Goal: Task Accomplishment & Management: Complete application form

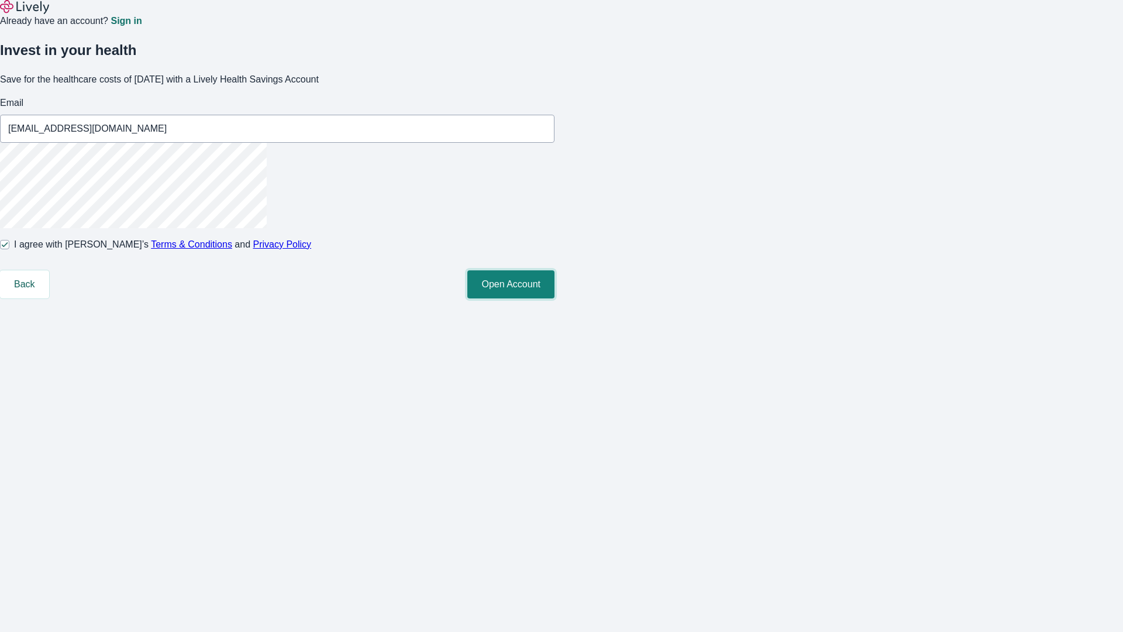
click at [554, 298] on button "Open Account" at bounding box center [510, 284] width 87 height 28
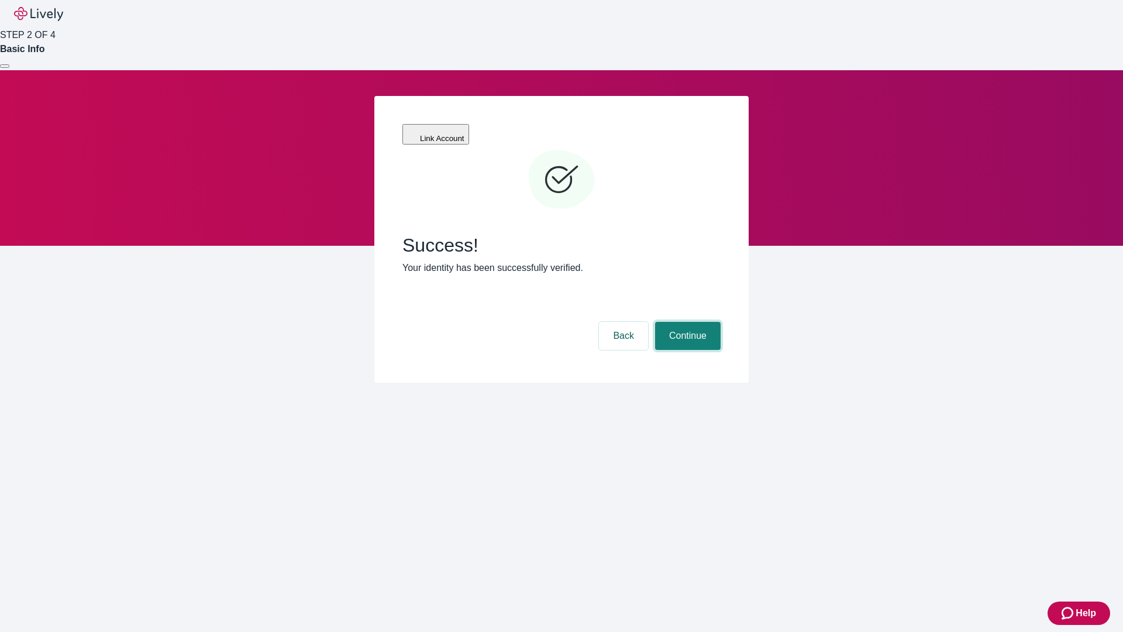
click at [686, 322] on button "Continue" at bounding box center [688, 336] width 66 height 28
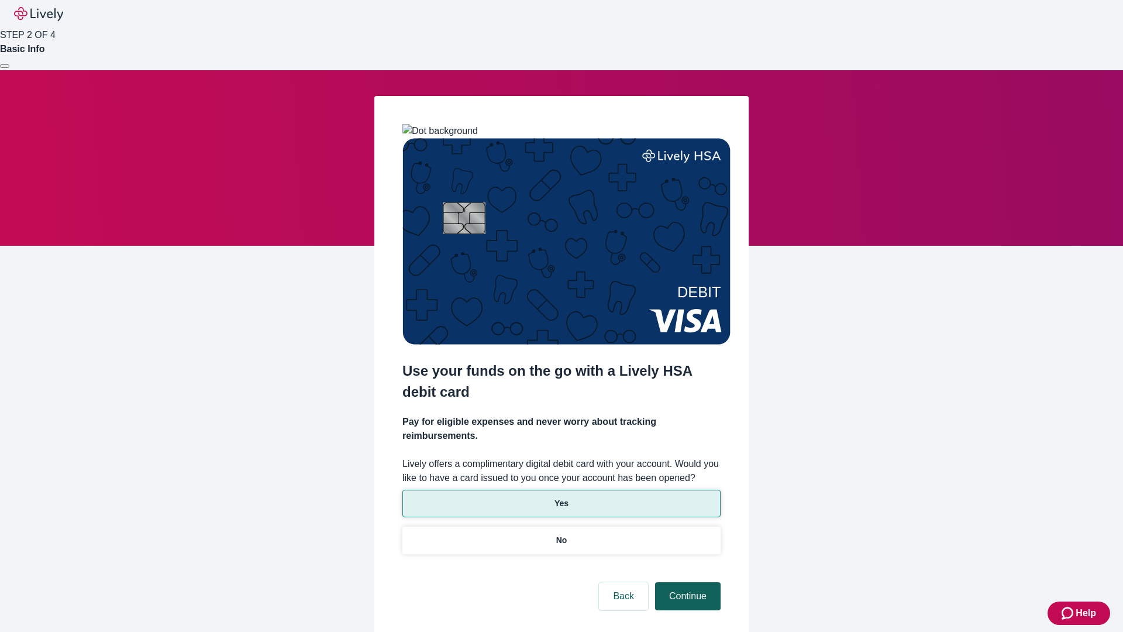
click at [561, 497] on p "Yes" at bounding box center [561, 503] width 14 height 12
click at [686, 582] on button "Continue" at bounding box center [688, 596] width 66 height 28
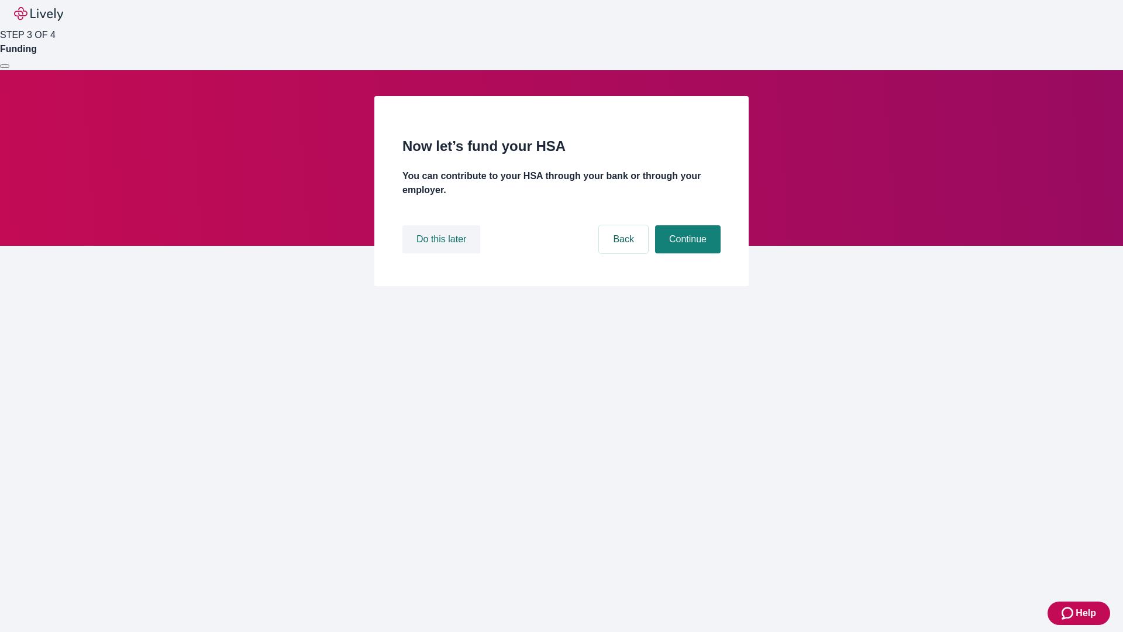
click at [443, 253] on button "Do this later" at bounding box center [441, 239] width 78 height 28
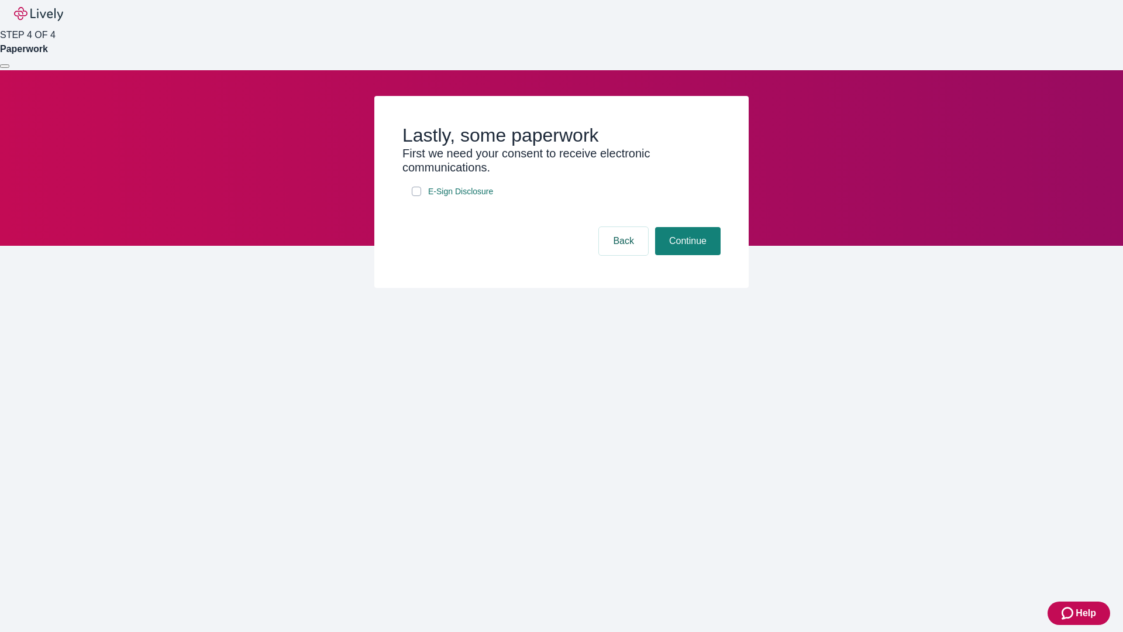
click at [416, 196] on input "E-Sign Disclosure" at bounding box center [416, 191] width 9 height 9
checkbox input "true"
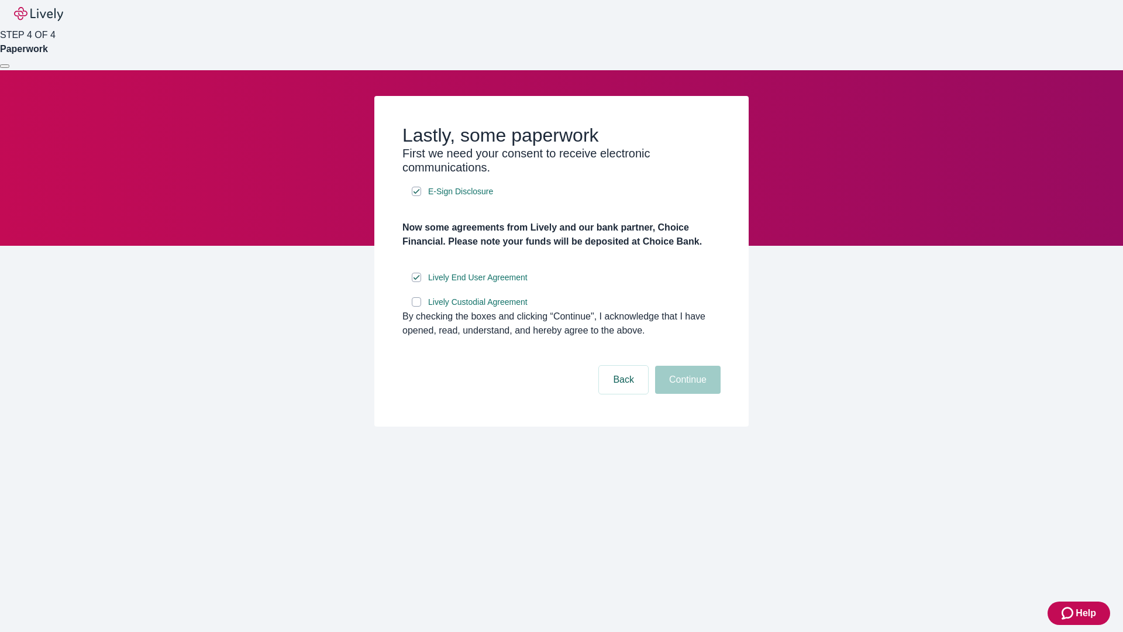
click at [416, 306] on input "Lively Custodial Agreement" at bounding box center [416, 301] width 9 height 9
checkbox input "true"
click at [686, 394] on button "Continue" at bounding box center [688, 380] width 66 height 28
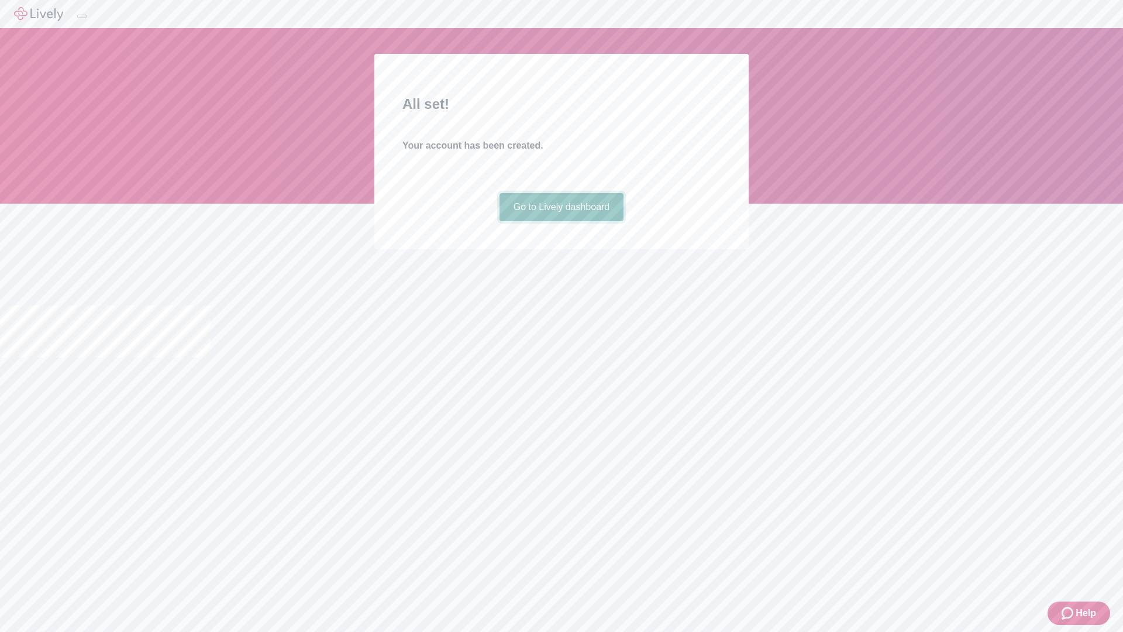
click at [561, 221] on link "Go to Lively dashboard" at bounding box center [561, 207] width 125 height 28
